Goal: Entertainment & Leisure: Consume media (video, audio)

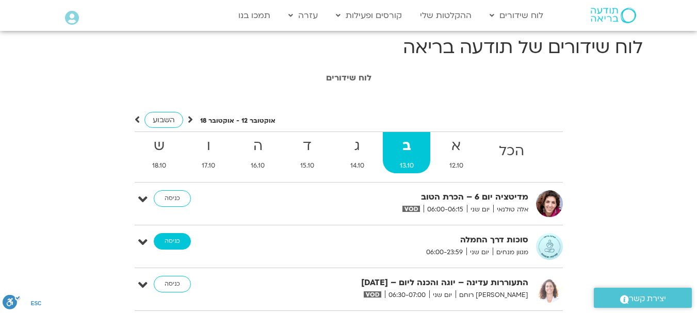
click at [177, 240] on link "כניסה" at bounding box center [172, 241] width 37 height 16
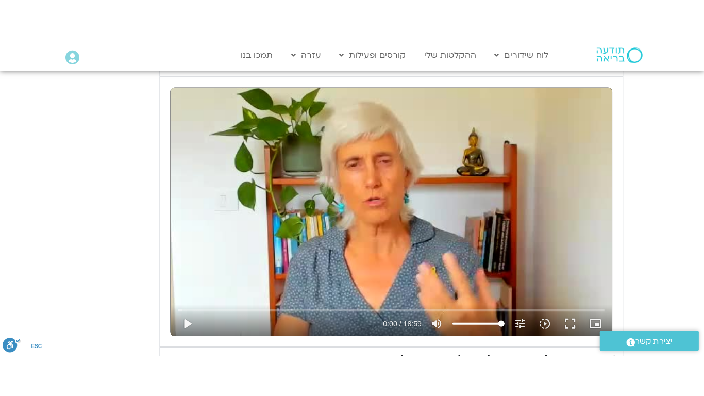
scroll to position [1237, 0]
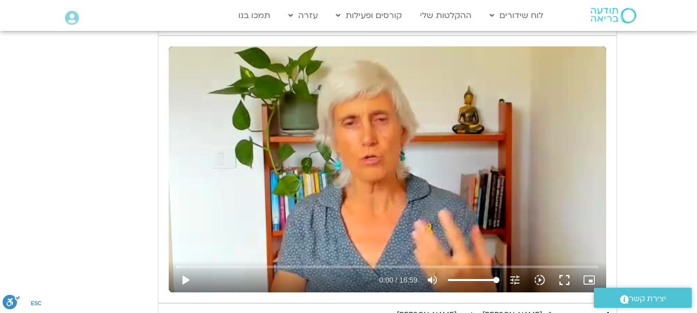
click at [368, 167] on div "Skip Ad play_arrow 0:00 / 18:59 volume_up Mute tune Resolution Auto 240p slow_m…" at bounding box center [387, 169] width 437 height 246
click at [561, 281] on button "fullscreen" at bounding box center [564, 280] width 25 height 25
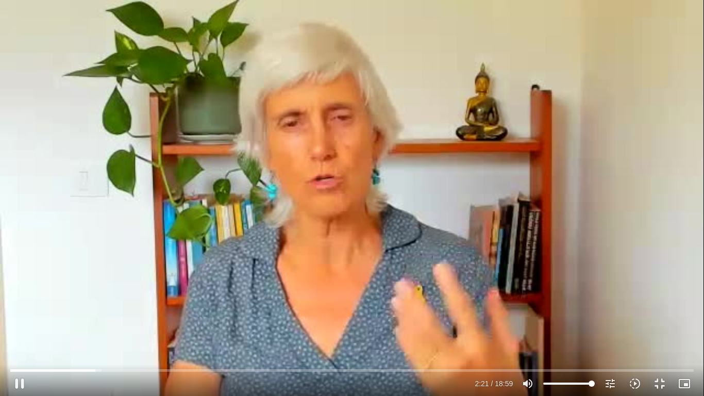
click at [340, 215] on div "Skip Ad 3:42 pause 2:21 / 18:59 volume_up Mute tune Resolution Auto 240p slow_m…" at bounding box center [352, 198] width 704 height 396
type input "141.64475"
